Goal: Find specific page/section: Find specific page/section

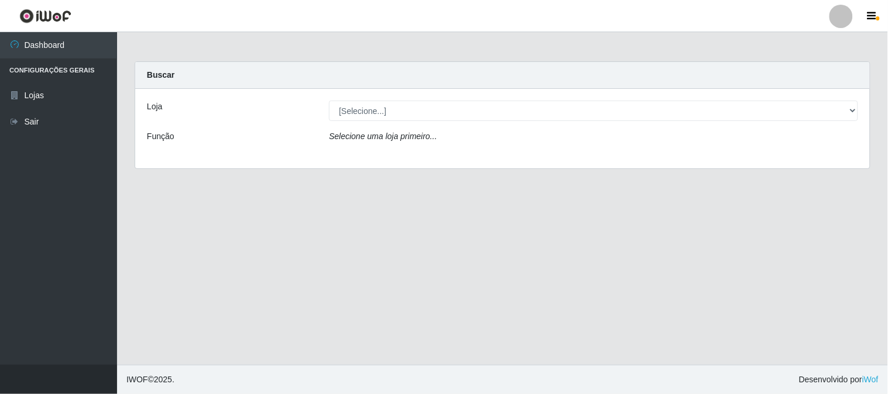
drag, startPoint x: 809, startPoint y: 229, endPoint x: 748, endPoint y: 206, distance: 65.0
click at [810, 229] on main "Carregando... Buscar Loja [Selecione...] Rede Compras Supermercados - LOJA 1 Fu…" at bounding box center [502, 198] width 771 height 333
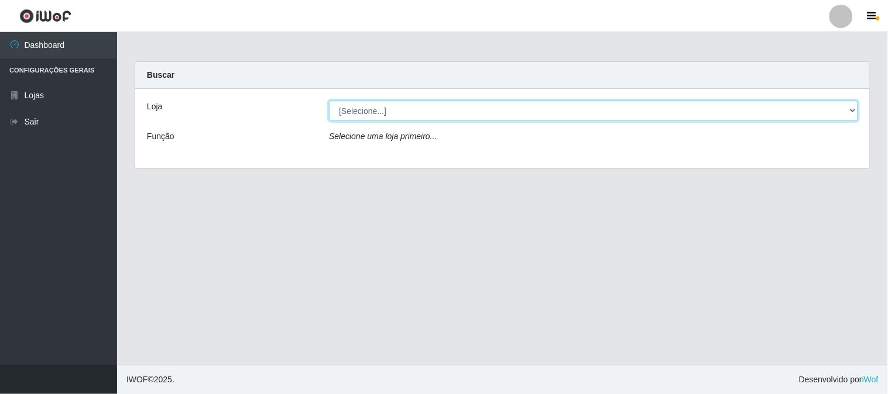
drag, startPoint x: 387, startPoint y: 106, endPoint x: 401, endPoint y: 118, distance: 18.7
click at [388, 107] on select "[Selecione...] Rede Compras Supermercados - LOJA 1" at bounding box center [593, 111] width 529 height 20
select select "158"
click at [329, 101] on select "[Selecione...] Rede Compras Supermercados - LOJA 1" at bounding box center [593, 111] width 529 height 20
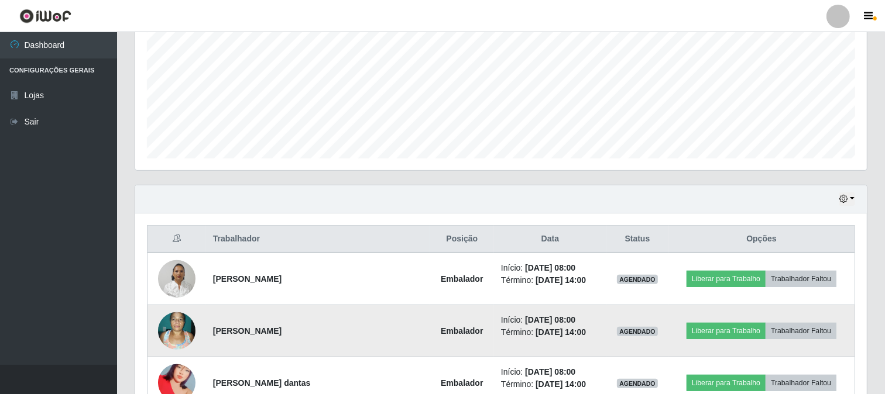
scroll to position [325, 0]
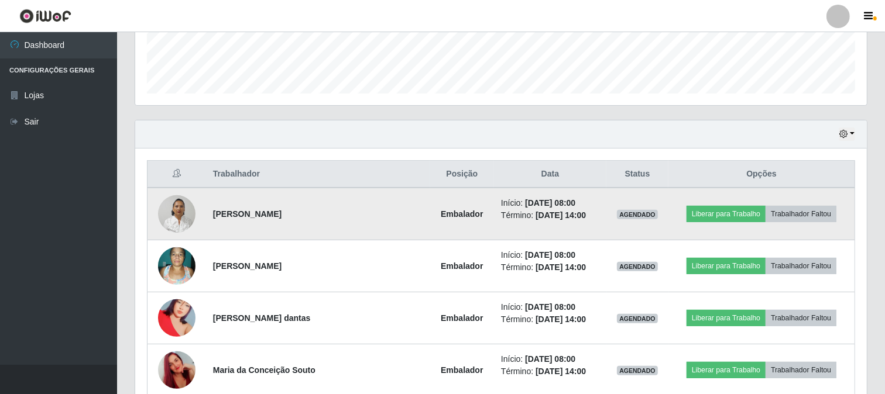
click at [166, 209] on img at bounding box center [176, 214] width 37 height 50
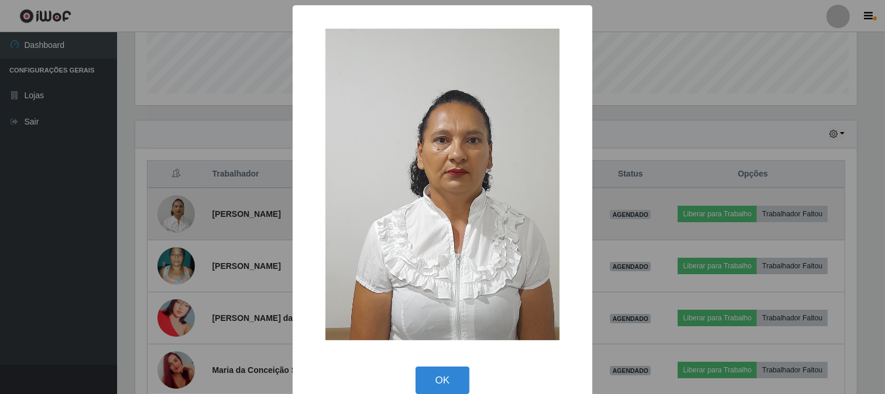
scroll to position [242, 724]
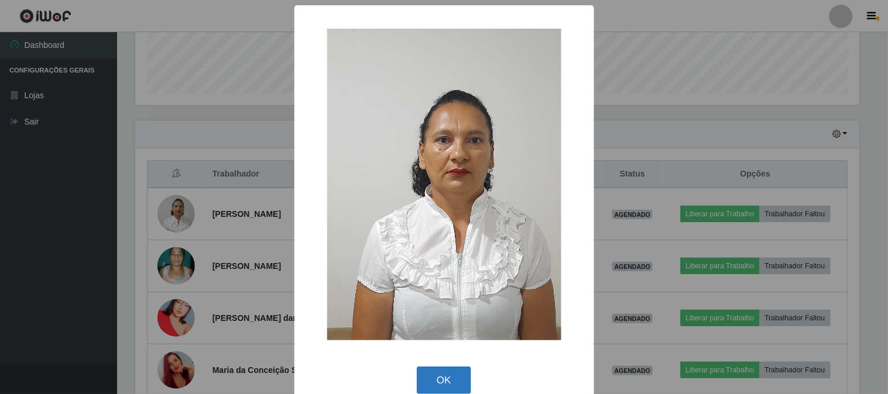
click at [458, 377] on button "OK" at bounding box center [444, 380] width 54 height 27
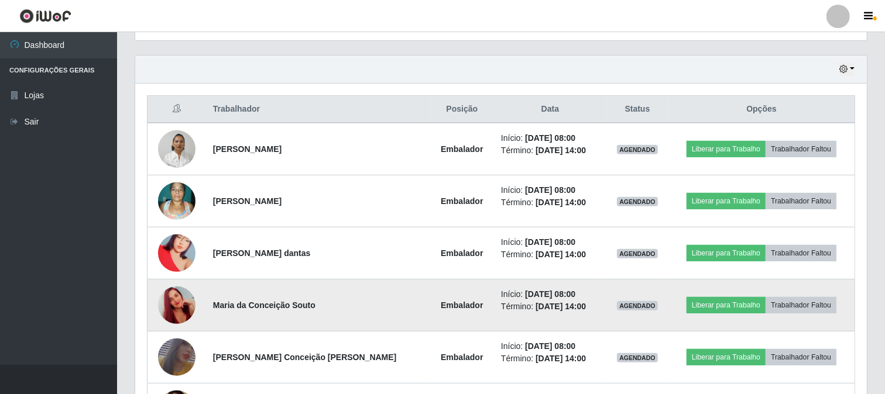
scroll to position [455, 0]
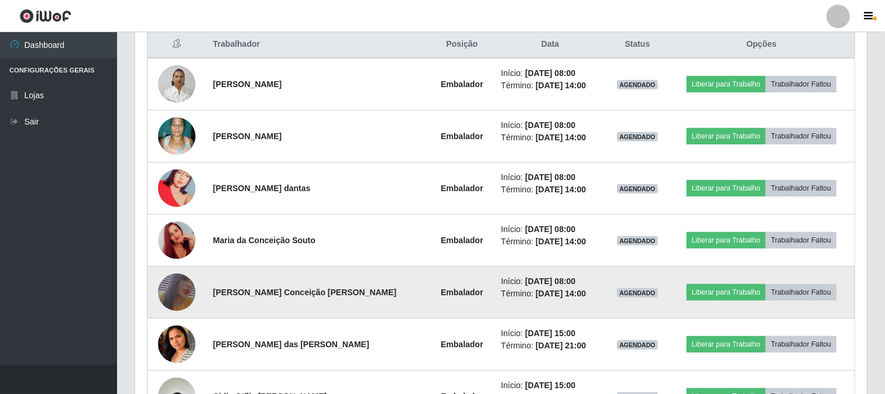
click at [182, 293] on img at bounding box center [176, 293] width 37 height 54
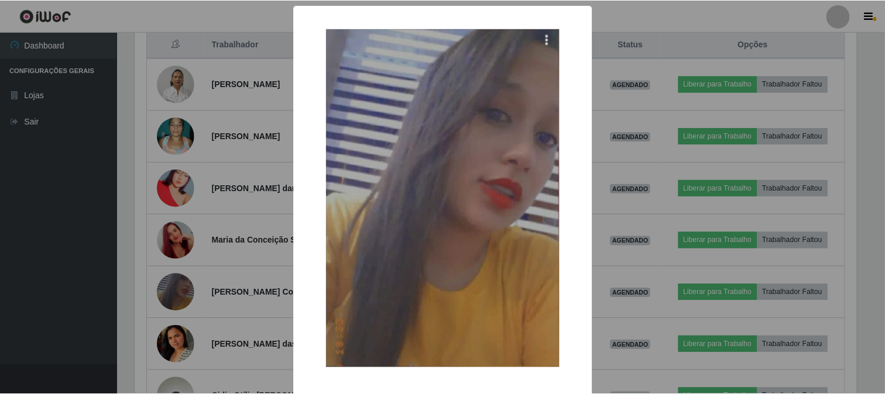
scroll to position [47, 0]
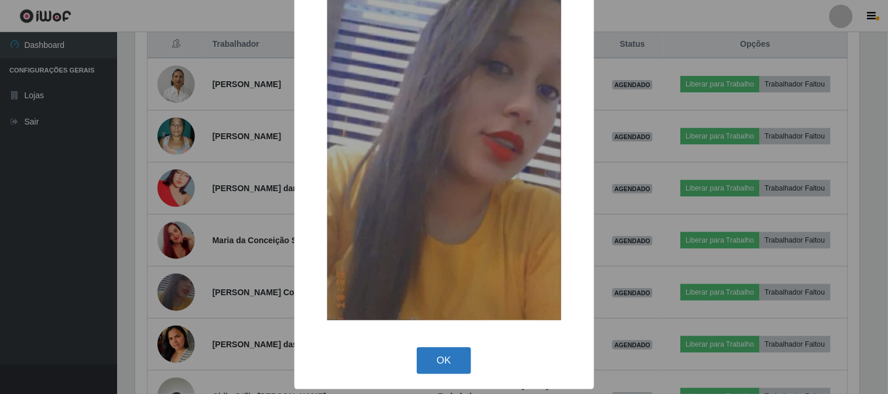
click at [431, 367] on button "OK" at bounding box center [444, 361] width 54 height 27
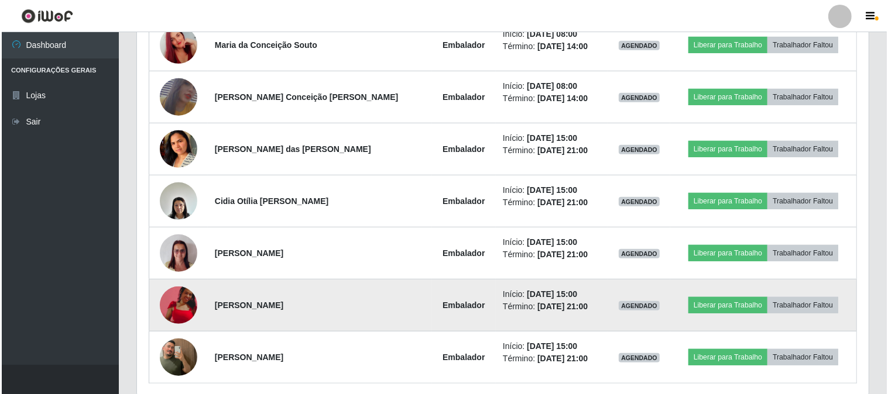
scroll to position [695, 0]
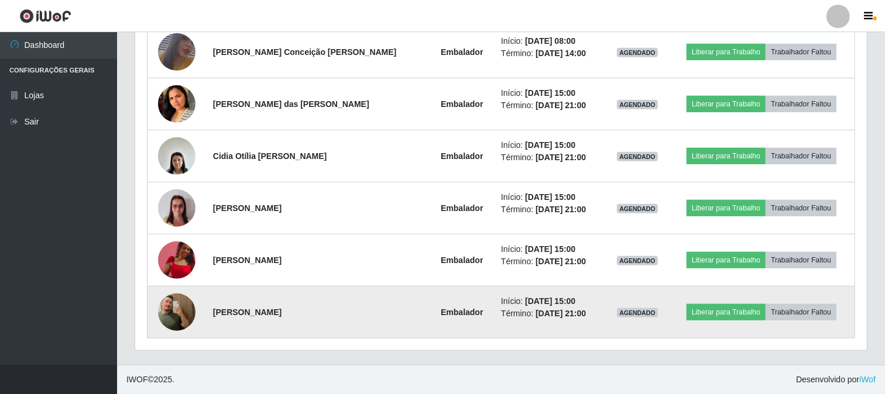
click at [186, 314] on img at bounding box center [176, 312] width 37 height 67
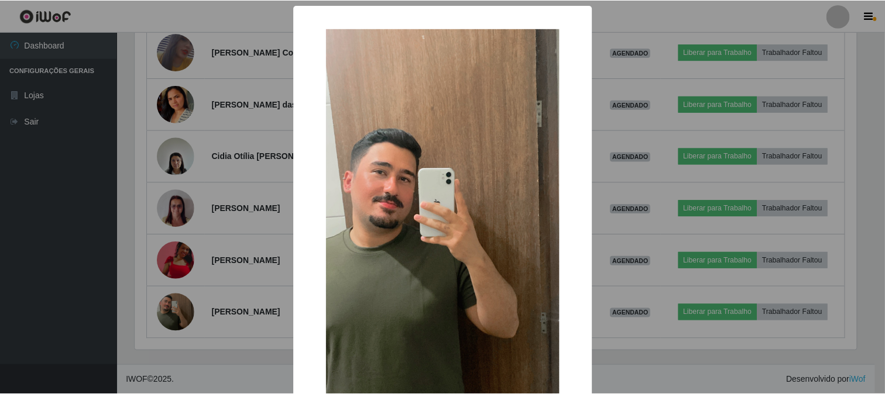
scroll to position [123, 0]
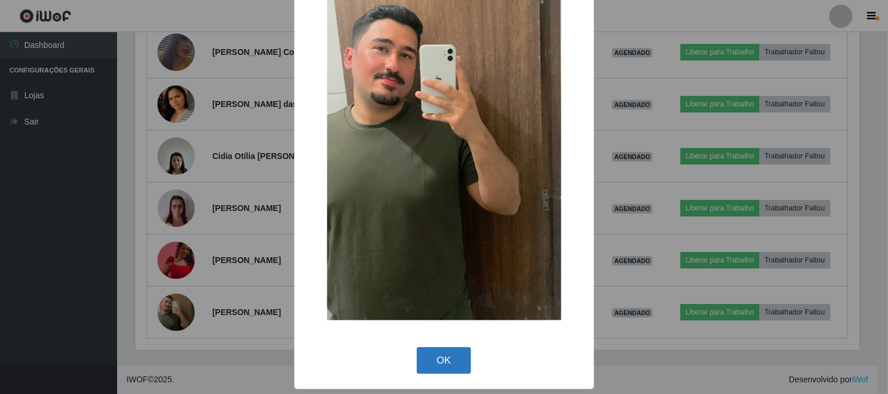
click at [447, 360] on button "OK" at bounding box center [444, 361] width 54 height 27
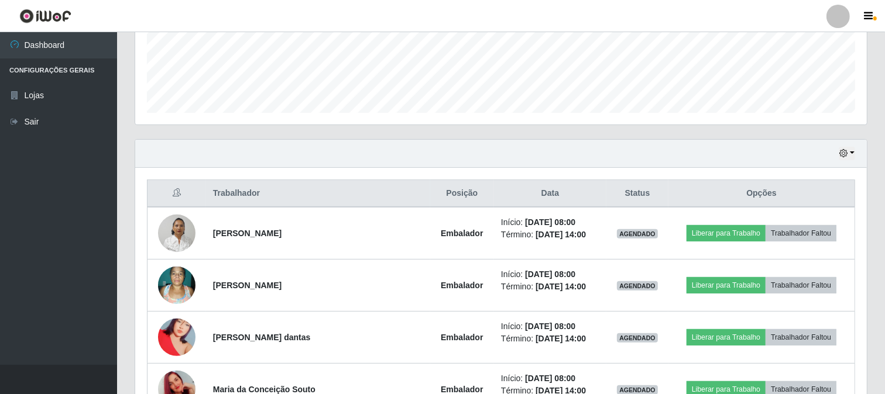
scroll to position [370, 0]
